Goal: Find specific page/section: Find specific page/section

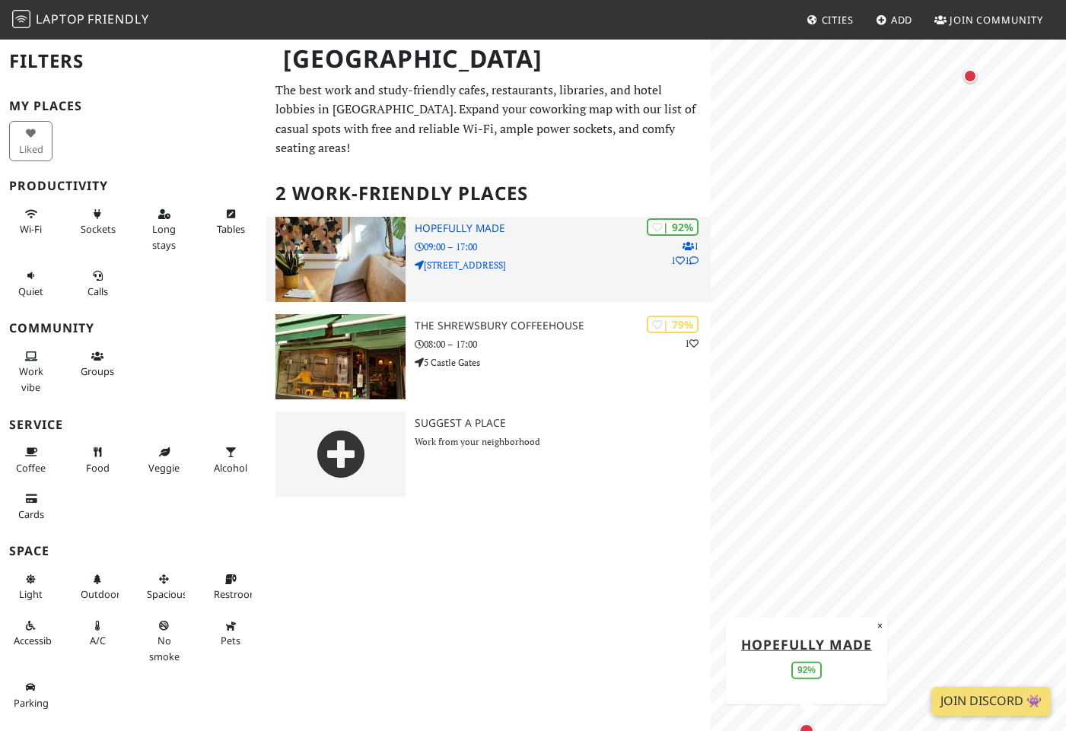
click at [346, 218] on img at bounding box center [341, 259] width 130 height 85
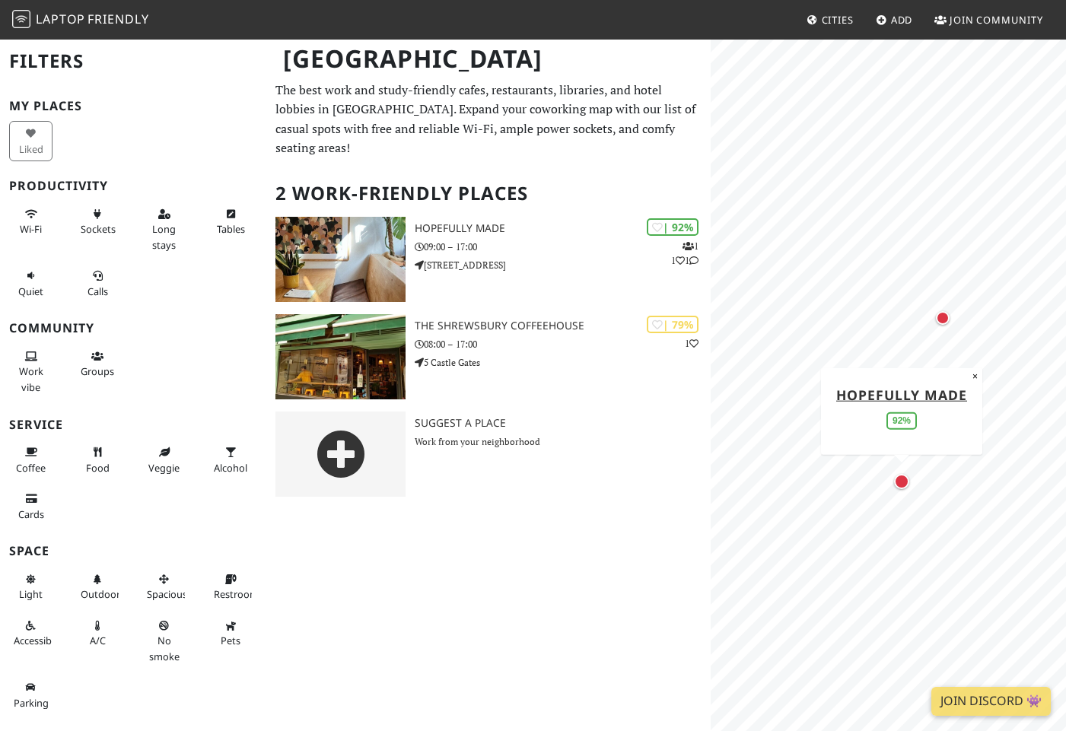
click at [898, 482] on div "Map marker" at bounding box center [901, 481] width 15 height 15
